Goal: Communication & Community: Connect with others

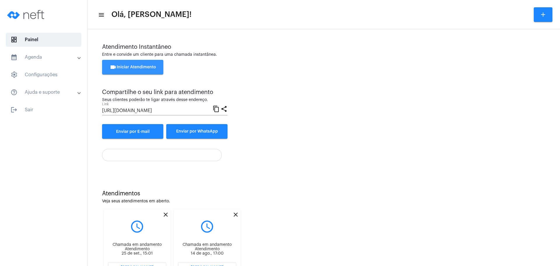
click at [110, 67] on mat-icon "videocam" at bounding box center [113, 67] width 7 height 7
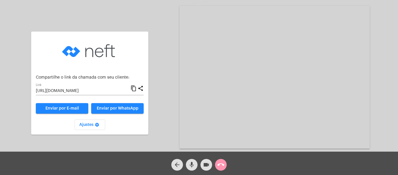
click at [133, 89] on mat-icon "content_copy" at bounding box center [134, 88] width 6 height 7
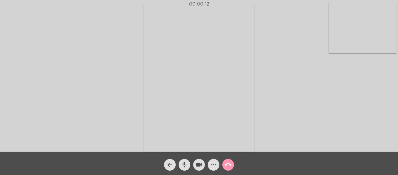
click at [338, 18] on video at bounding box center [363, 27] width 68 height 51
click at [187, 42] on video at bounding box center [255, 77] width 196 height 147
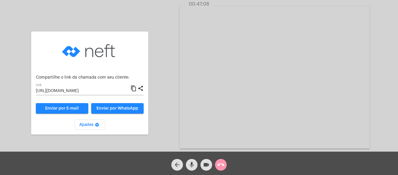
click at [227, 163] on div "call_end" at bounding box center [221, 163] width 15 height 15
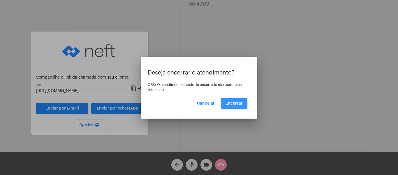
click at [227, 104] on span "Encerrar" at bounding box center [234, 103] width 17 height 4
